Goal: Task Accomplishment & Management: Use online tool/utility

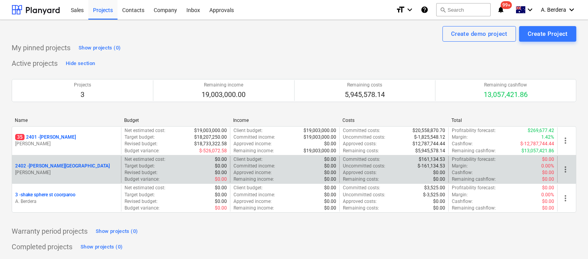
click at [56, 156] on div "2402 - [PERSON_NAME] Street [PERSON_NAME] Net estimated cost : $0.00 Target bud…" at bounding box center [294, 169] width 565 height 29
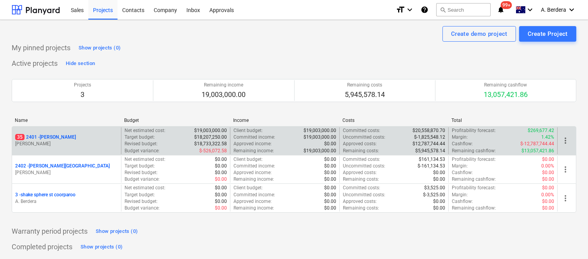
click at [81, 142] on p "[PERSON_NAME]" at bounding box center [66, 143] width 103 height 7
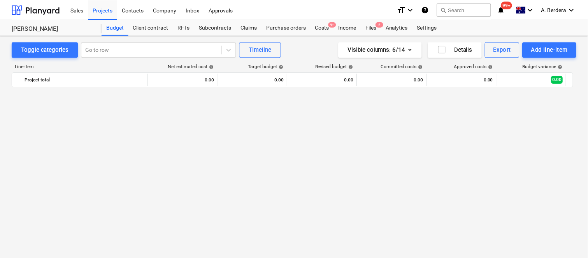
scroll to position [1623, 0]
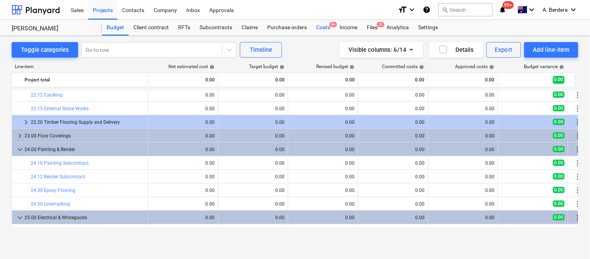
click at [331, 28] on div "Costs 9+" at bounding box center [323, 28] width 23 height 16
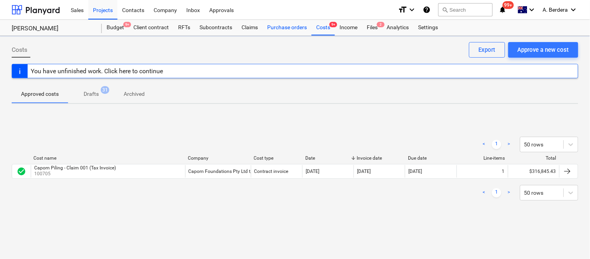
click at [287, 29] on div "Purchase orders" at bounding box center [287, 28] width 49 height 16
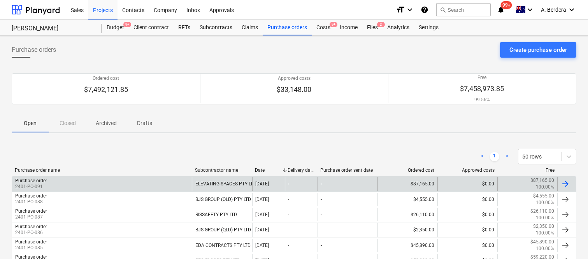
click at [180, 184] on div "Purchase order 2401-PO-091" at bounding box center [102, 183] width 180 height 13
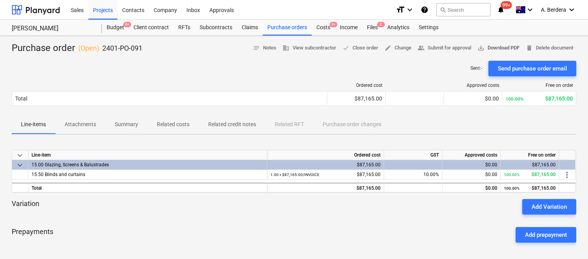
click at [481, 47] on span "save_alt" at bounding box center [480, 47] width 7 height 7
